Goal: Task Accomplishment & Management: Manage account settings

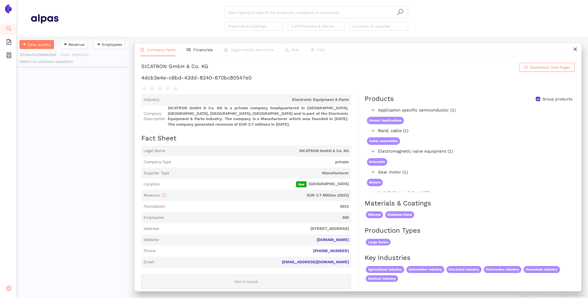
click at [6, 293] on div "Settings" at bounding box center [8, 289] width 17 height 11
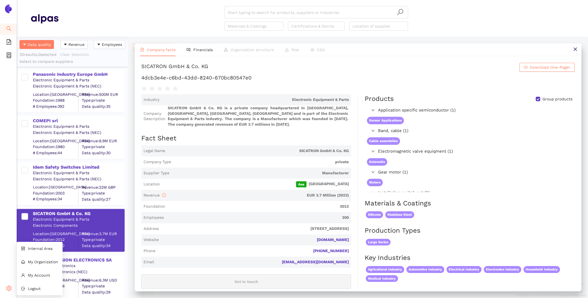
click at [13, 290] on div "Settings" at bounding box center [8, 289] width 17 height 11
click at [39, 245] on li "Internal Area" at bounding box center [40, 248] width 46 height 11
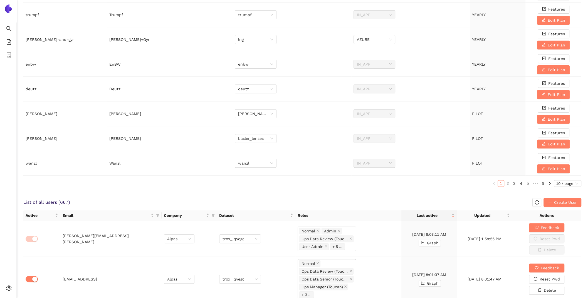
scroll to position [159, 0]
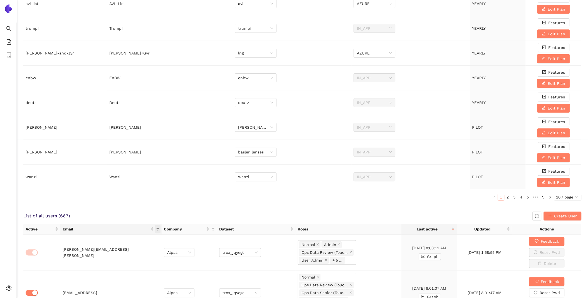
click at [158, 228] on icon "filter" at bounding box center [157, 229] width 3 height 3
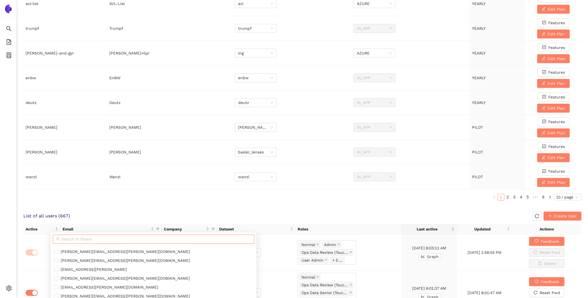
click at [117, 238] on input "text" at bounding box center [156, 239] width 190 height 6
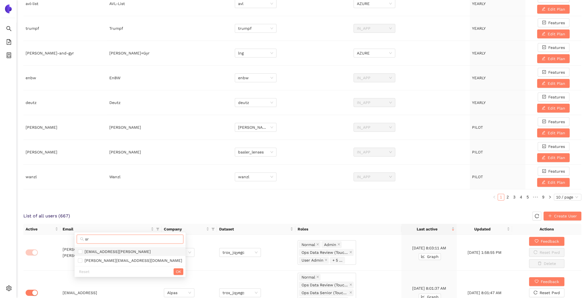
type input "sr"
click at [122, 250] on span "[EMAIL_ADDRESS][PERSON_NAME]" at bounding box center [116, 252] width 68 height 4
checkbox input "true"
click at [176, 271] on span "OK" at bounding box center [178, 272] width 5 height 6
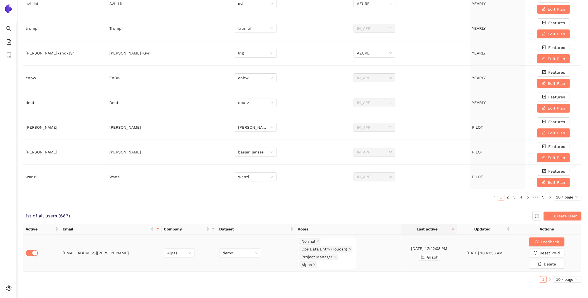
click at [348, 248] on icon "close" at bounding box center [349, 249] width 3 height 3
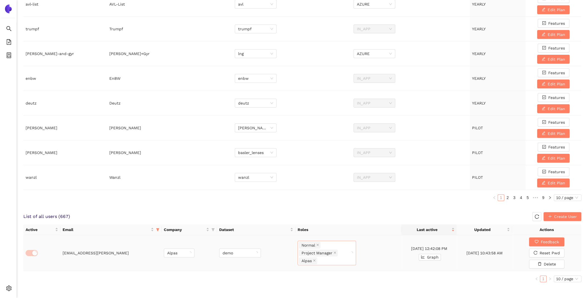
click at [348, 248] on div "Normal Project Manager Alpas" at bounding box center [324, 252] width 50 height 23
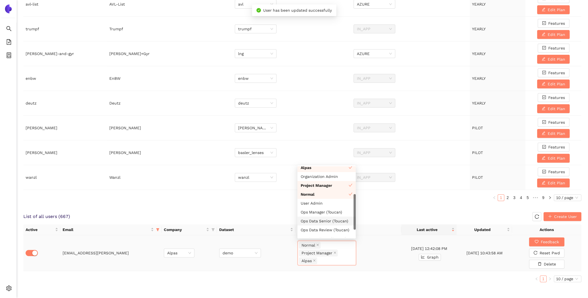
scroll to position [14, 0]
click at [332, 228] on div "Ops Data Review (Toucan)" at bounding box center [327, 228] width 52 height 6
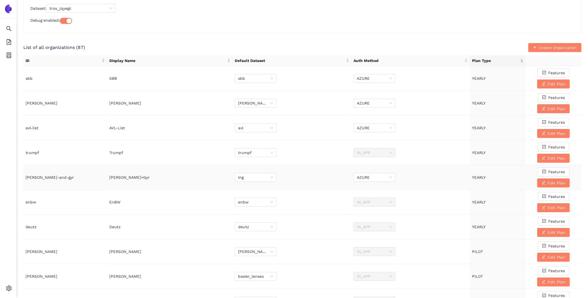
scroll to position [0, 0]
